Goal: Transaction & Acquisition: Purchase product/service

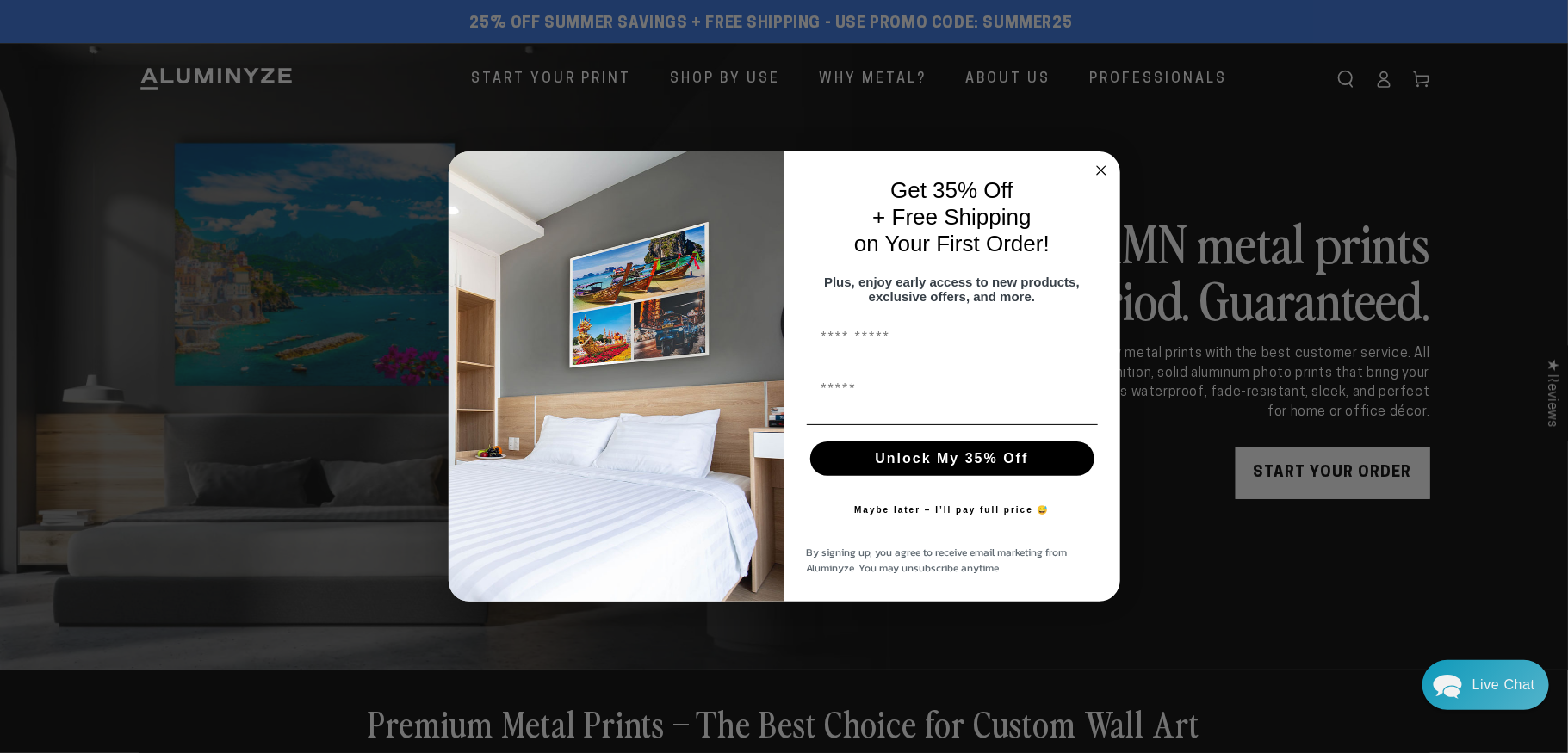
click at [1098, 166] on circle "Close dialog" at bounding box center [1100, 170] width 20 height 20
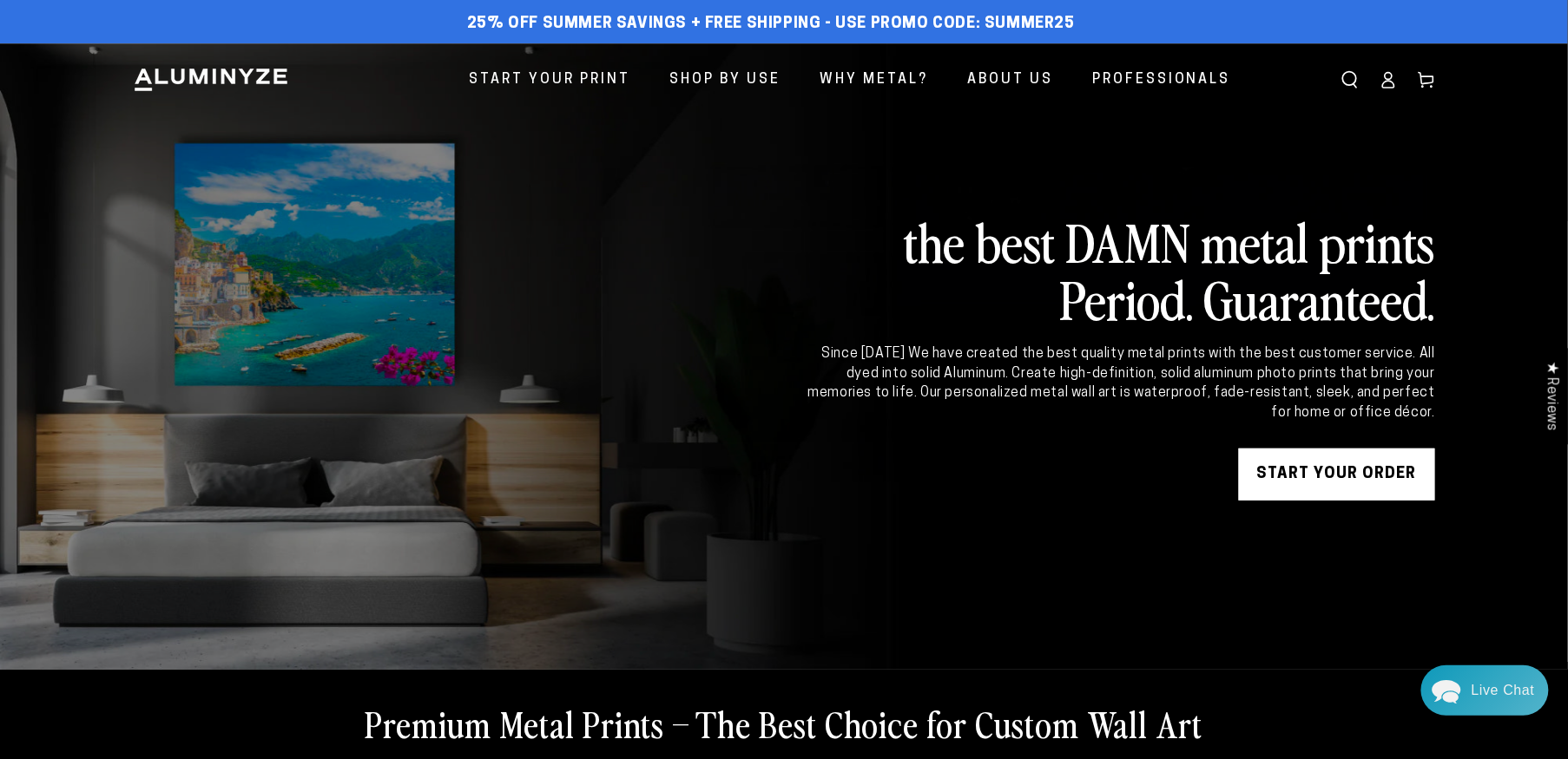
click at [1298, 480] on link "START YOUR Order" at bounding box center [1337, 474] width 196 height 52
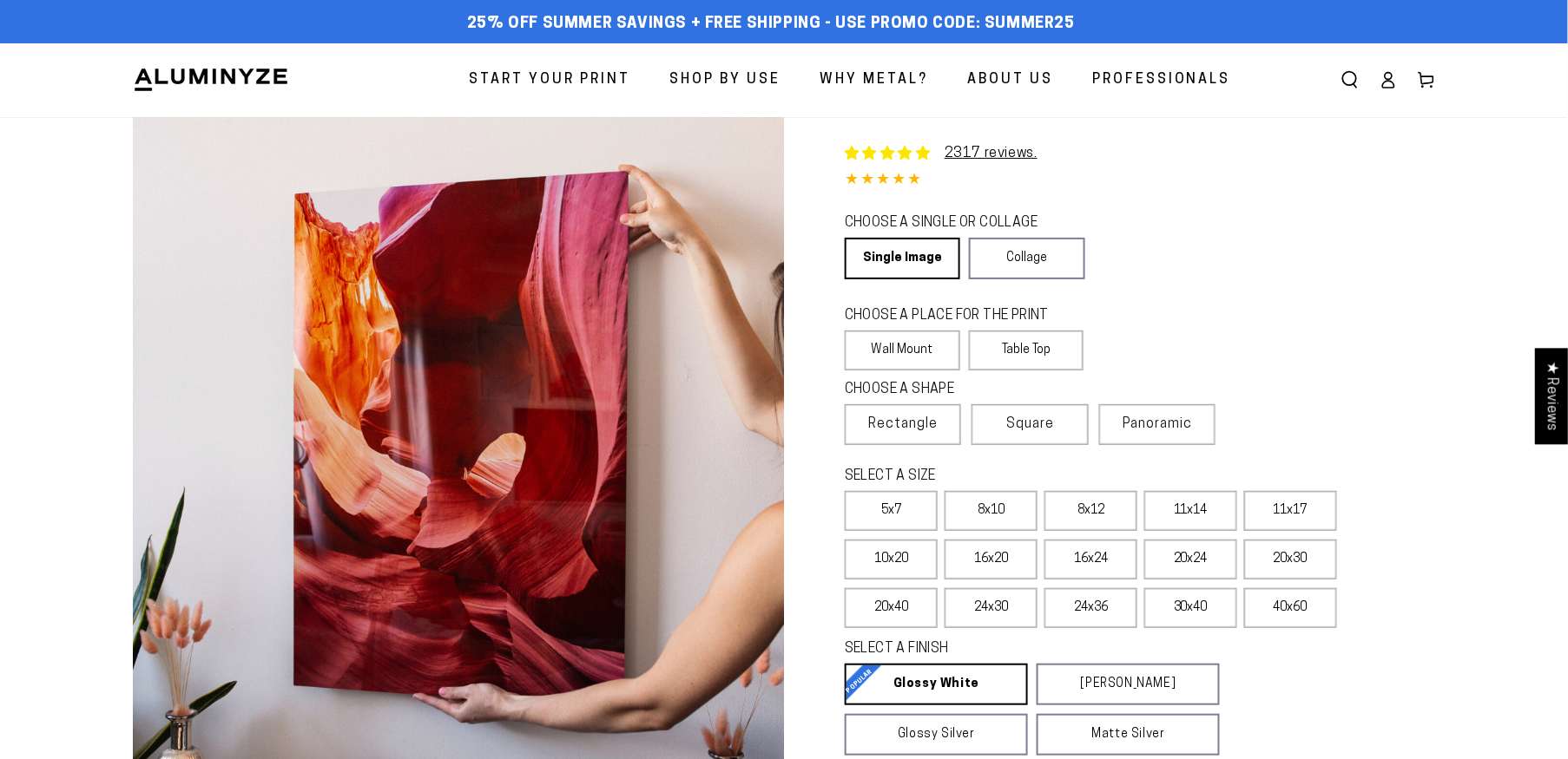
select select "**********"
